Goal: Use online tool/utility: Utilize a website feature to perform a specific function

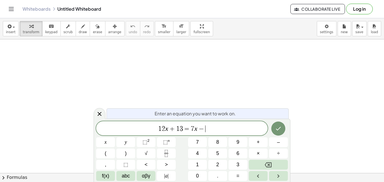
scroll to position [3, 0]
click at [284, 130] on button "Done" at bounding box center [278, 129] width 14 height 14
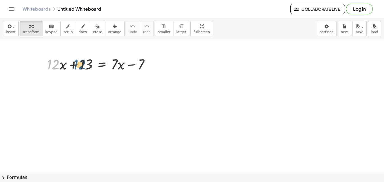
drag, startPoint x: 55, startPoint y: 65, endPoint x: 86, endPoint y: 66, distance: 30.7
click at [86, 66] on div at bounding box center [100, 63] width 113 height 19
drag, startPoint x: 89, startPoint y: 67, endPoint x: 70, endPoint y: 75, distance: 21.2
drag, startPoint x: 117, startPoint y: 66, endPoint x: 88, endPoint y: 68, distance: 29.6
click at [88, 68] on div at bounding box center [100, 63] width 113 height 19
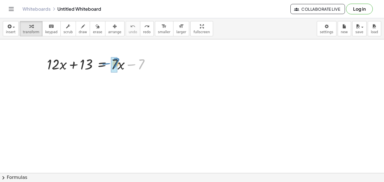
drag, startPoint x: 138, startPoint y: 67, endPoint x: 112, endPoint y: 66, distance: 25.3
click at [14, 28] on div "button" at bounding box center [11, 26] width 10 height 7
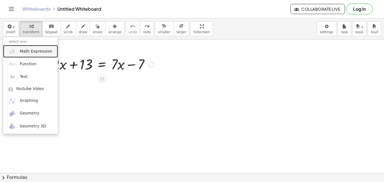
click at [19, 50] on link "Math Expression" at bounding box center [30, 51] width 55 height 13
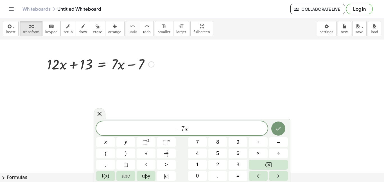
scroll to position [0, 0]
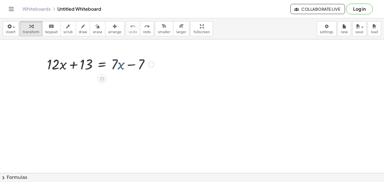
click at [120, 62] on div at bounding box center [100, 63] width 113 height 19
click at [117, 65] on div at bounding box center [100, 63] width 113 height 19
click at [116, 65] on div at bounding box center [100, 63] width 113 height 19
drag, startPoint x: 116, startPoint y: 65, endPoint x: 115, endPoint y: 73, distance: 7.6
click at [115, 73] on div at bounding box center [100, 63] width 113 height 19
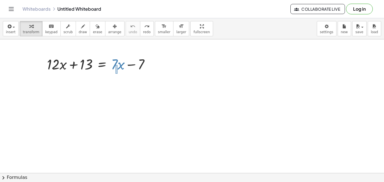
drag, startPoint x: 116, startPoint y: 65, endPoint x: 118, endPoint y: 73, distance: 8.7
click at [118, 73] on div "+ · 12 · x + 13 = + · 7 · x − 7" at bounding box center [99, 64] width 120 height 22
drag, startPoint x: 120, startPoint y: 68, endPoint x: 120, endPoint y: 72, distance: 3.9
click at [120, 72] on div at bounding box center [100, 63] width 113 height 19
drag, startPoint x: 120, startPoint y: 66, endPoint x: 59, endPoint y: 68, distance: 61.1
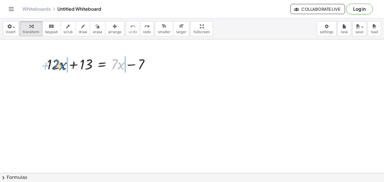
click at [59, 68] on div at bounding box center [100, 63] width 113 height 19
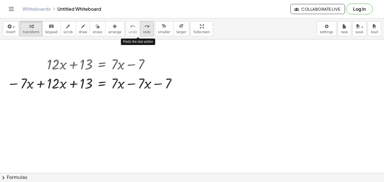
click at [143, 32] on span "redo" at bounding box center [147, 32] width 8 height 4
click at [118, 69] on div at bounding box center [108, 63] width 48 height 19
click at [118, 64] on div at bounding box center [108, 63] width 48 height 19
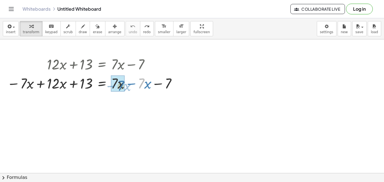
drag, startPoint x: 141, startPoint y: 81, endPoint x: 123, endPoint y: 84, distance: 18.5
click at [59, 88] on div at bounding box center [117, 82] width 147 height 19
click at [114, 86] on div at bounding box center [117, 82] width 147 height 19
click at [115, 86] on div at bounding box center [117, 82] width 147 height 19
click at [116, 84] on div at bounding box center [117, 82] width 147 height 19
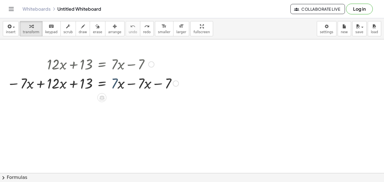
click at [121, 86] on div at bounding box center [117, 82] width 147 height 19
click at [115, 85] on div at bounding box center [117, 82] width 147 height 19
drag, startPoint x: 118, startPoint y: 84, endPoint x: 53, endPoint y: 82, distance: 65.0
click at [53, 82] on div at bounding box center [117, 82] width 147 height 19
click at [120, 87] on div at bounding box center [100, 82] width 59 height 19
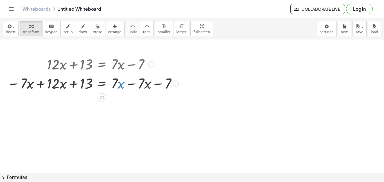
click at [116, 85] on div at bounding box center [100, 82] width 59 height 19
drag, startPoint x: 116, startPoint y: 85, endPoint x: 49, endPoint y: 92, distance: 67.3
click at [111, 86] on div at bounding box center [88, 82] width 122 height 19
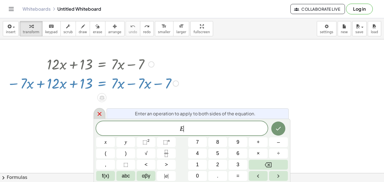
click at [97, 114] on icon at bounding box center [99, 114] width 7 height 7
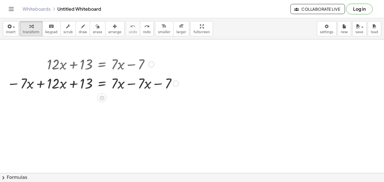
click at [117, 83] on div at bounding box center [88, 82] width 122 height 19
click at [116, 83] on div at bounding box center [88, 82] width 122 height 19
click at [122, 85] on div at bounding box center [88, 82] width 122 height 19
drag, startPoint x: 120, startPoint y: 85, endPoint x: 92, endPoint y: 94, distance: 29.3
click at [96, 29] on icon "button" at bounding box center [98, 26] width 4 height 7
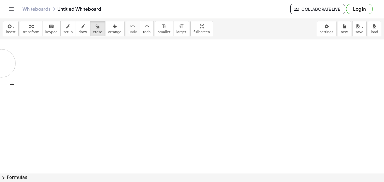
drag, startPoint x: 45, startPoint y: 66, endPoint x: 3, endPoint y: 67, distance: 42.8
drag, startPoint x: 11, startPoint y: 82, endPoint x: 51, endPoint y: 60, distance: 45.2
drag, startPoint x: 39, startPoint y: 65, endPoint x: 132, endPoint y: 102, distance: 99.9
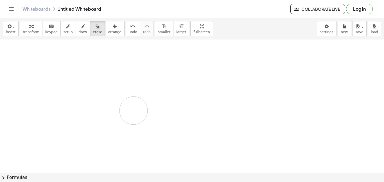
drag, startPoint x: 87, startPoint y: 86, endPoint x: 134, endPoint y: 111, distance: 53.5
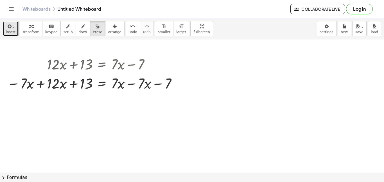
click at [7, 24] on icon "button" at bounding box center [8, 26] width 5 height 7
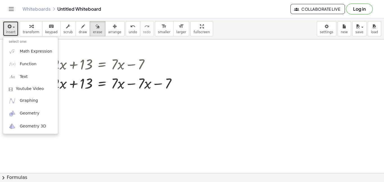
click at [11, 22] on button "insert" at bounding box center [11, 28] width 16 height 15
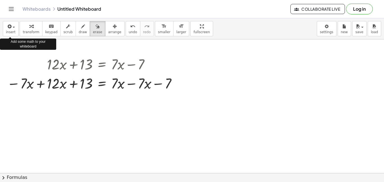
click at [11, 7] on icon "Toggle navigation" at bounding box center [11, 9] width 7 height 7
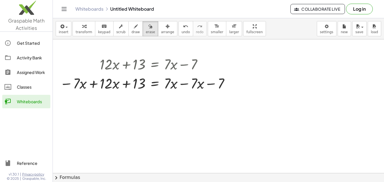
click at [64, 9] on icon "Toggle navigation" at bounding box center [64, 8] width 5 height 3
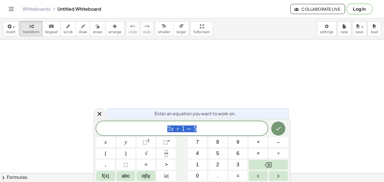
scroll to position [0, 0]
